Goal: Task Accomplishment & Management: Manage account settings

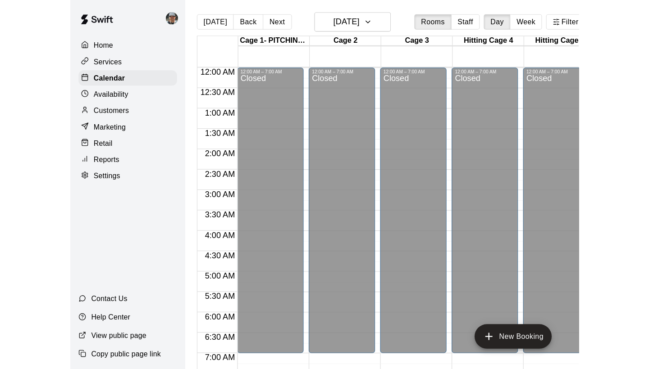
scroll to position [487, 1]
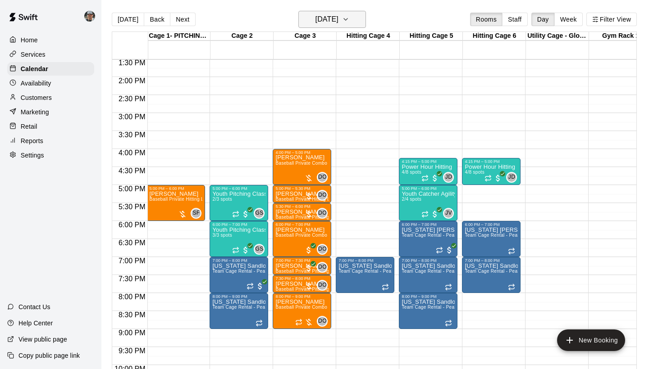
click at [354, 23] on button "[DATE]" at bounding box center [332, 19] width 68 height 17
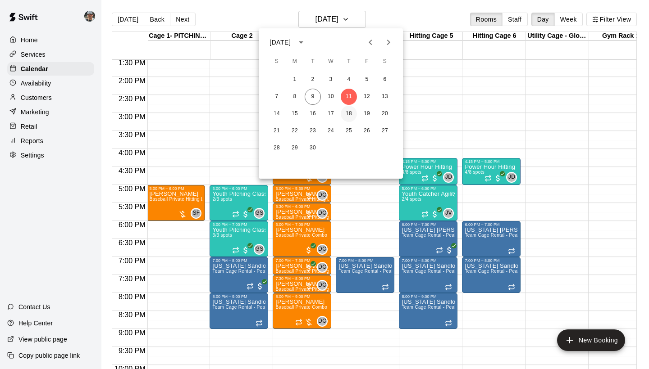
click at [348, 114] on button "18" at bounding box center [349, 114] width 16 height 16
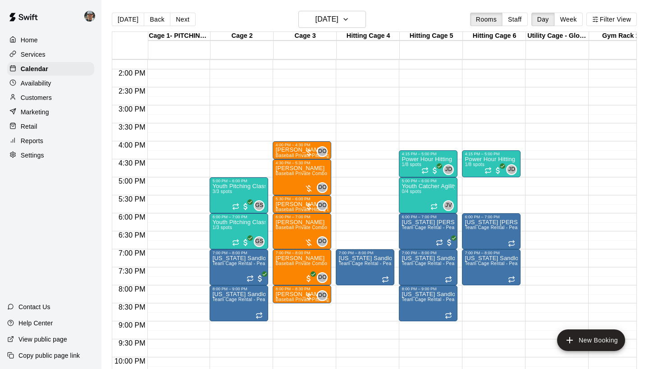
scroll to position [496, 1]
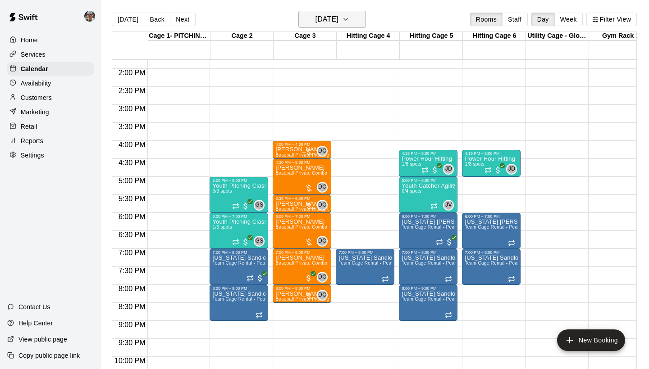
click at [349, 16] on icon "button" at bounding box center [345, 19] width 7 height 11
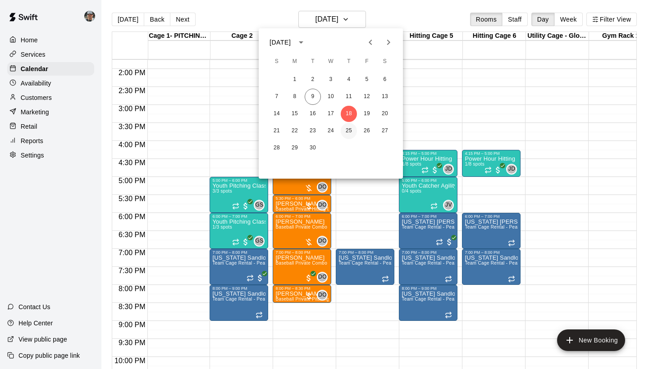
click at [347, 127] on button "25" at bounding box center [349, 131] width 16 height 16
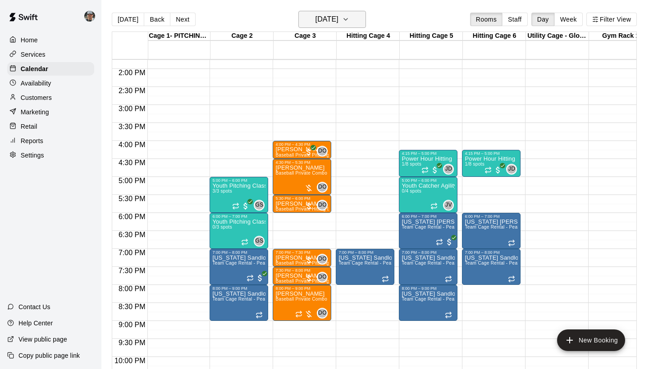
click at [349, 18] on icon "button" at bounding box center [345, 19] width 7 height 11
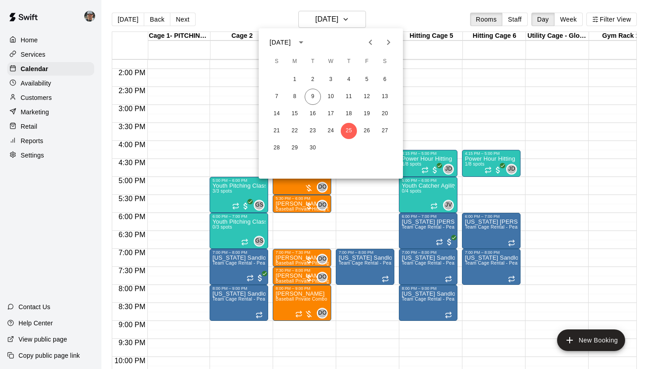
click at [387, 43] on icon "Next month" at bounding box center [388, 42] width 11 height 11
click at [348, 83] on button "2" at bounding box center [349, 80] width 16 height 16
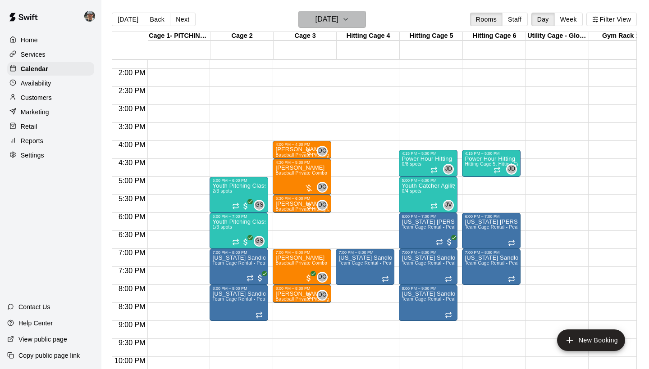
click at [349, 18] on icon "button" at bounding box center [345, 19] width 7 height 11
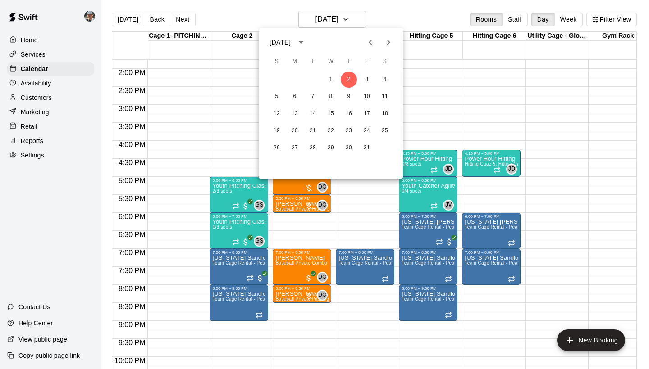
click at [371, 41] on icon "Previous month" at bounding box center [370, 42] width 11 height 11
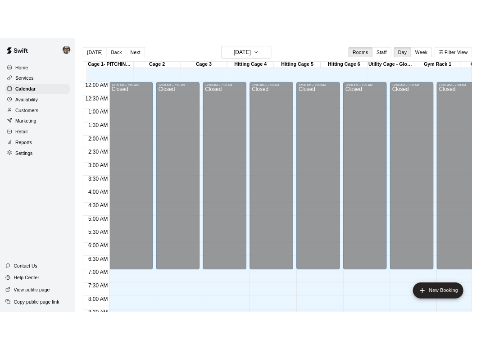
scroll to position [449, 0]
